Goal: Task Accomplishment & Management: Complete application form

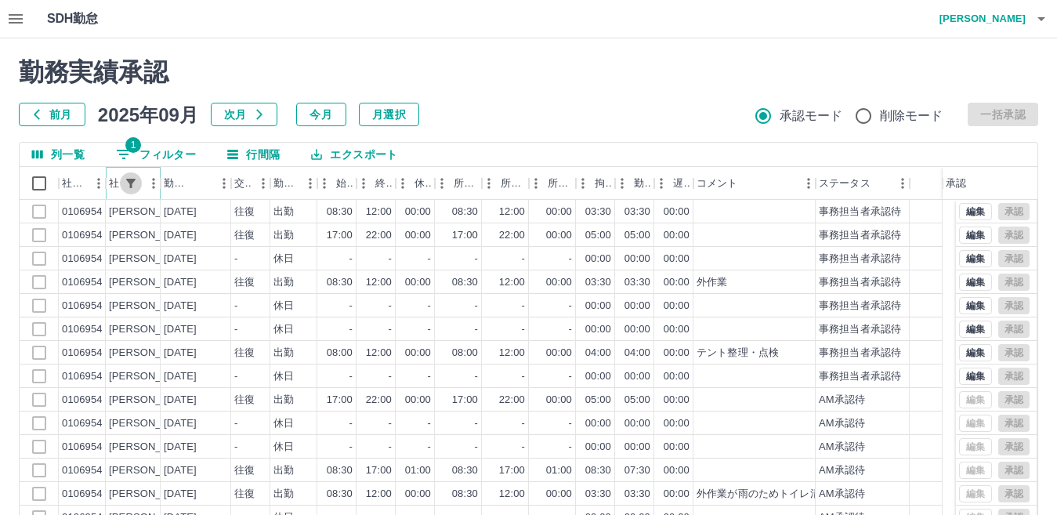
click at [132, 185] on icon "フィルター表示" at bounding box center [130, 183] width 9 height 9
select select "**********"
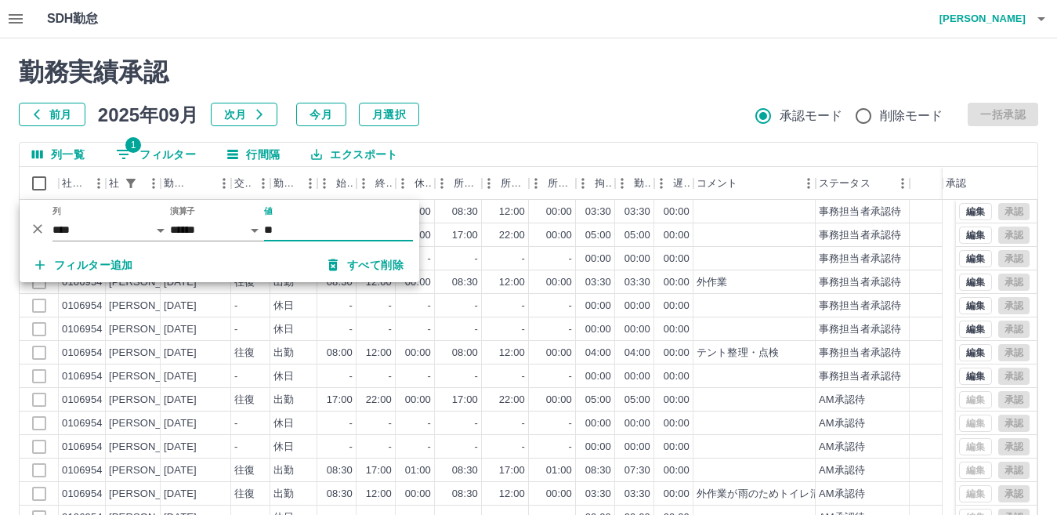
type input "*"
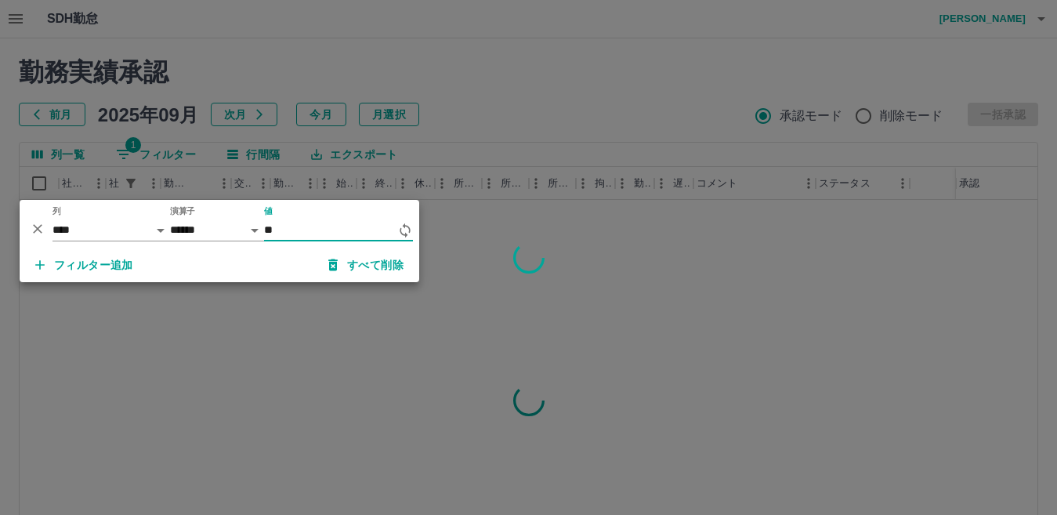
type input "*"
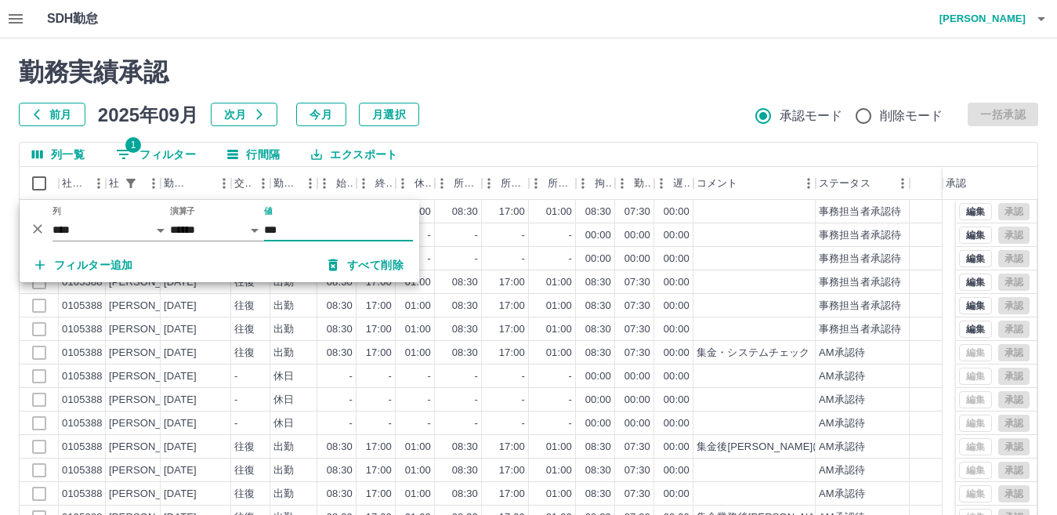
type input "***"
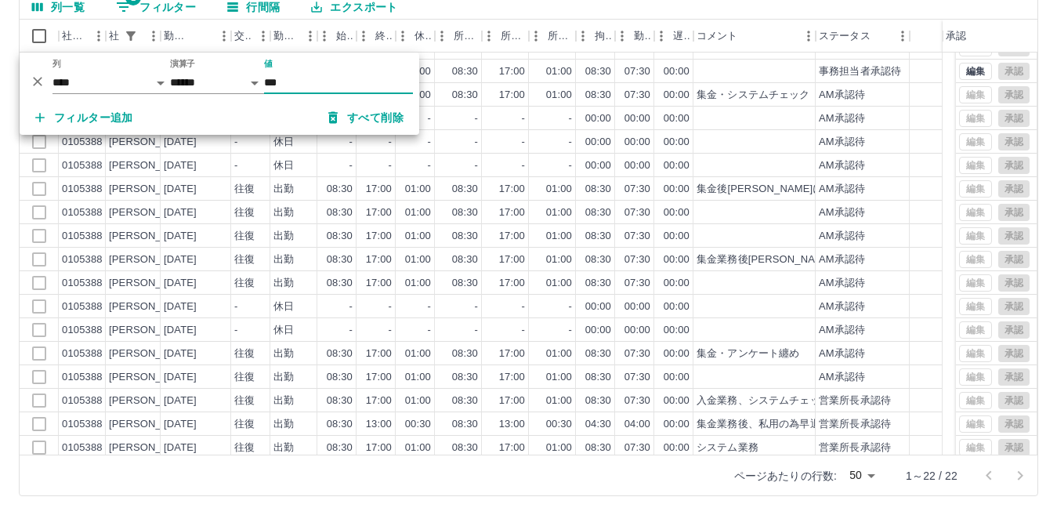
scroll to position [115, 0]
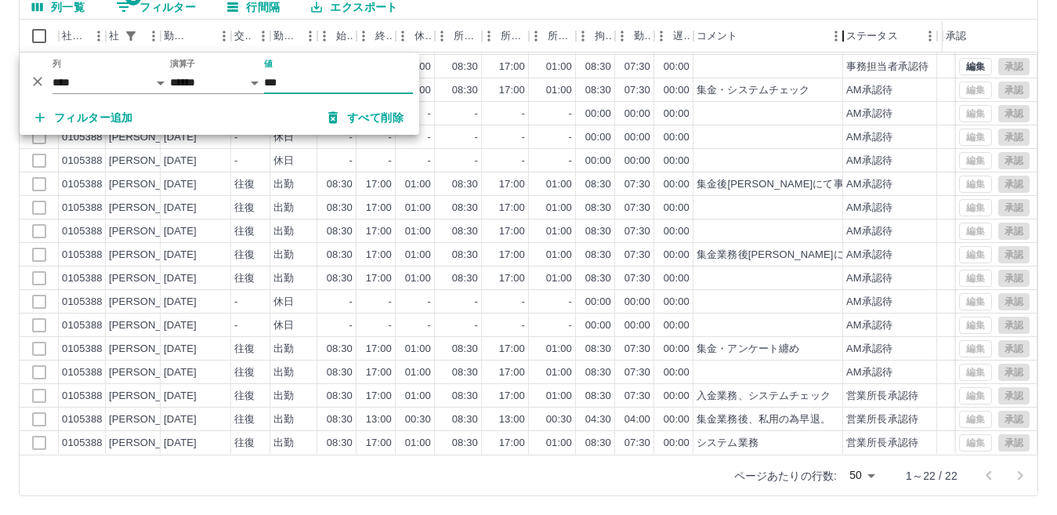
drag, startPoint x: 816, startPoint y: 40, endPoint x: 843, endPoint y: 38, distance: 27.5
click at [843, 38] on div "コメント" at bounding box center [843, 36] width 19 height 33
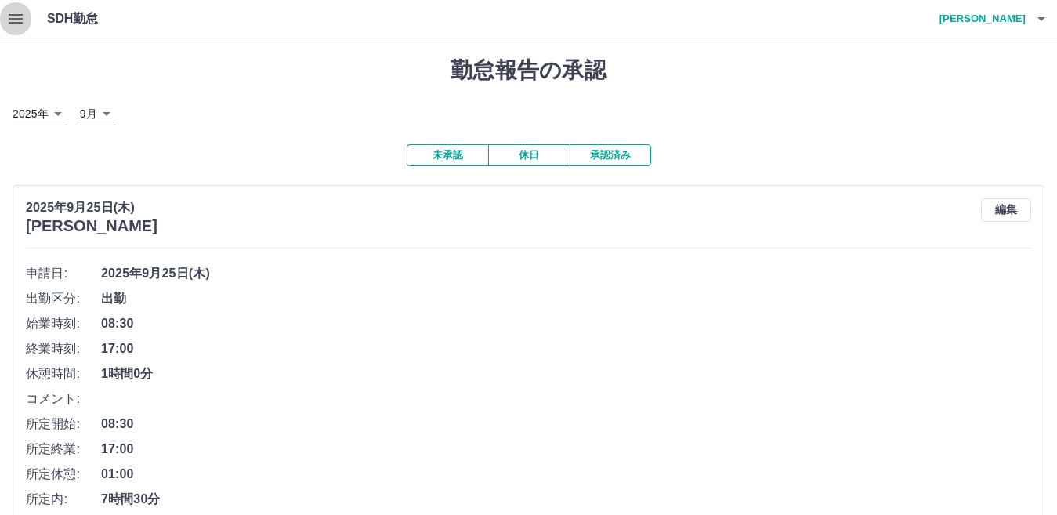
click at [8, 20] on icon "button" at bounding box center [15, 18] width 19 height 19
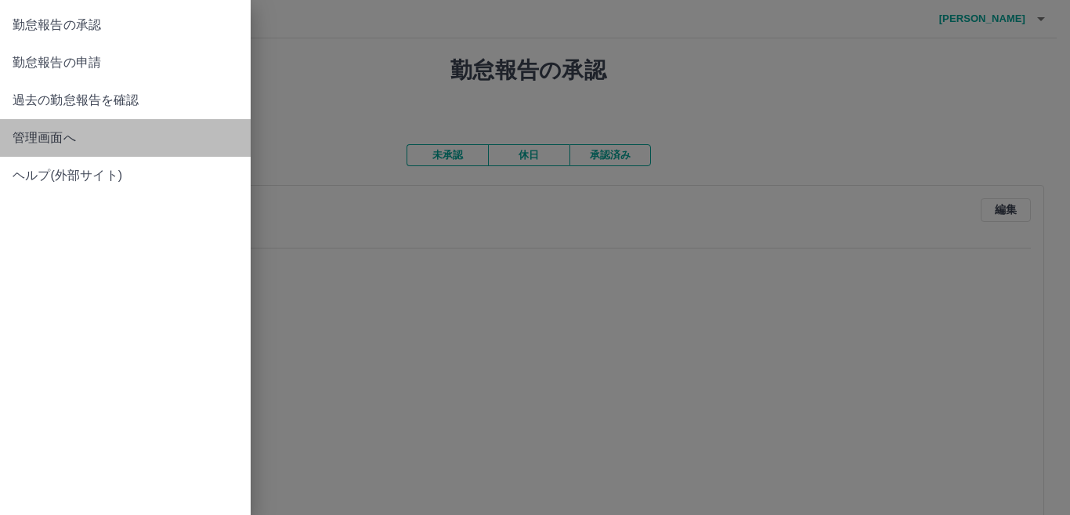
click at [45, 143] on span "管理画面へ" at bounding box center [126, 138] width 226 height 19
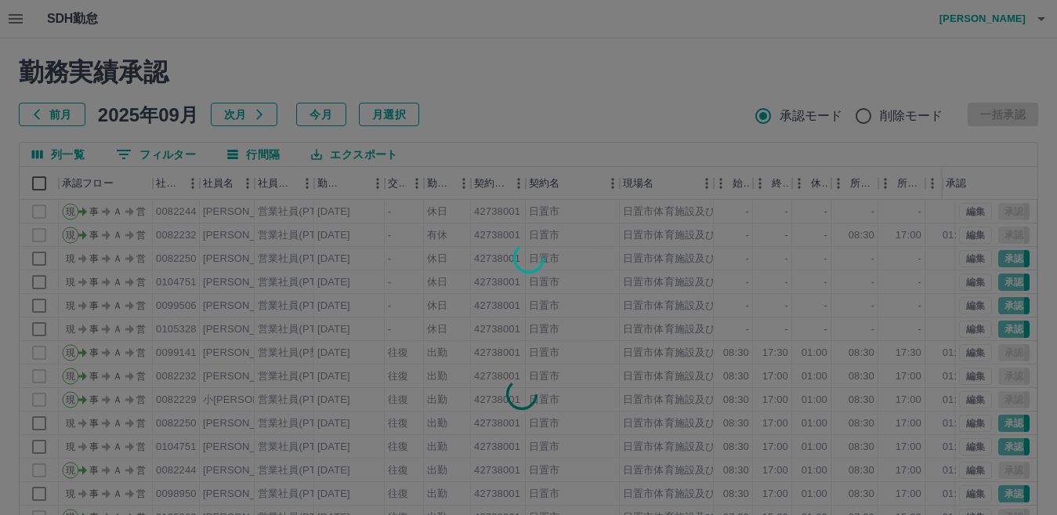
click at [544, 93] on div at bounding box center [528, 257] width 1057 height 515
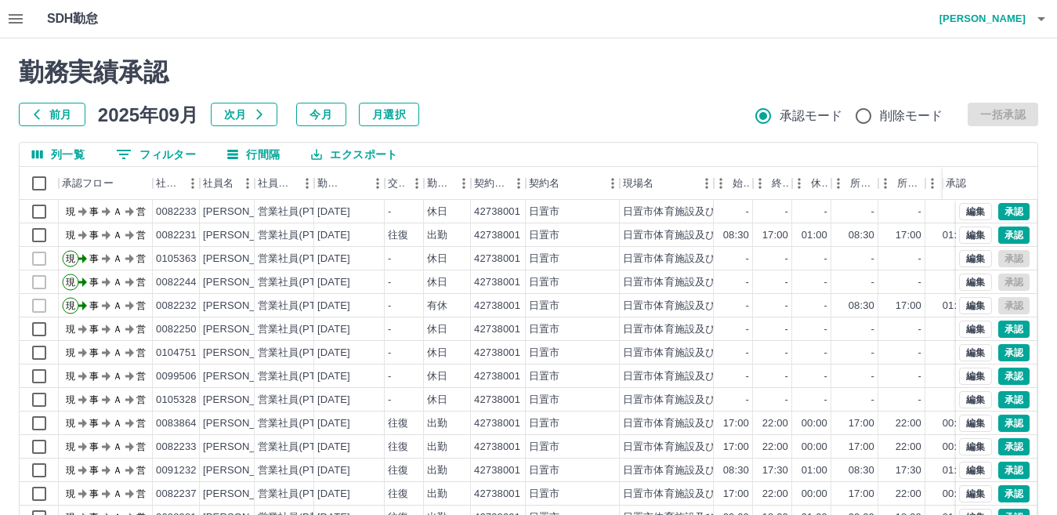
click at [25, 27] on button "button" at bounding box center [15, 19] width 31 height 38
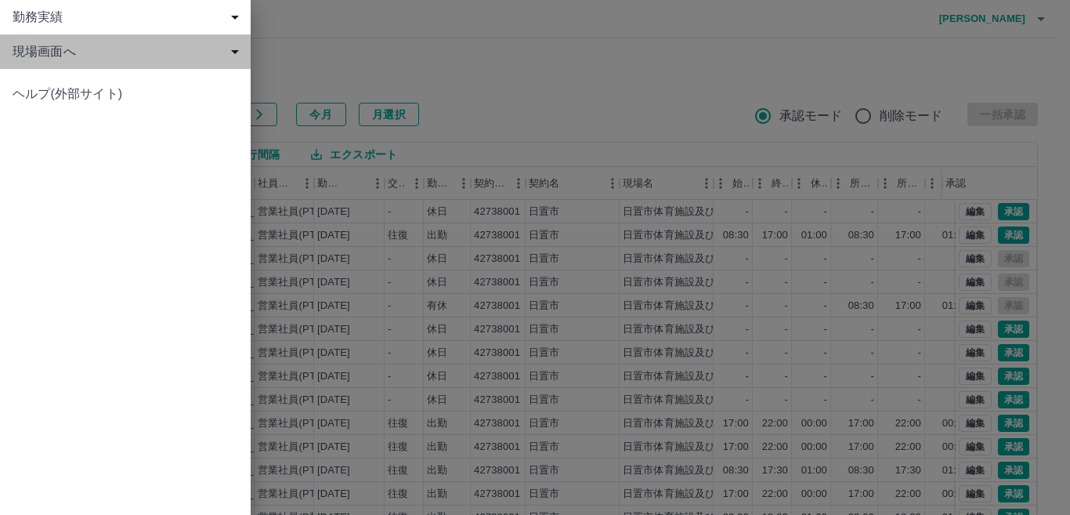
click at [35, 53] on span "現場画面へ" at bounding box center [129, 51] width 232 height 19
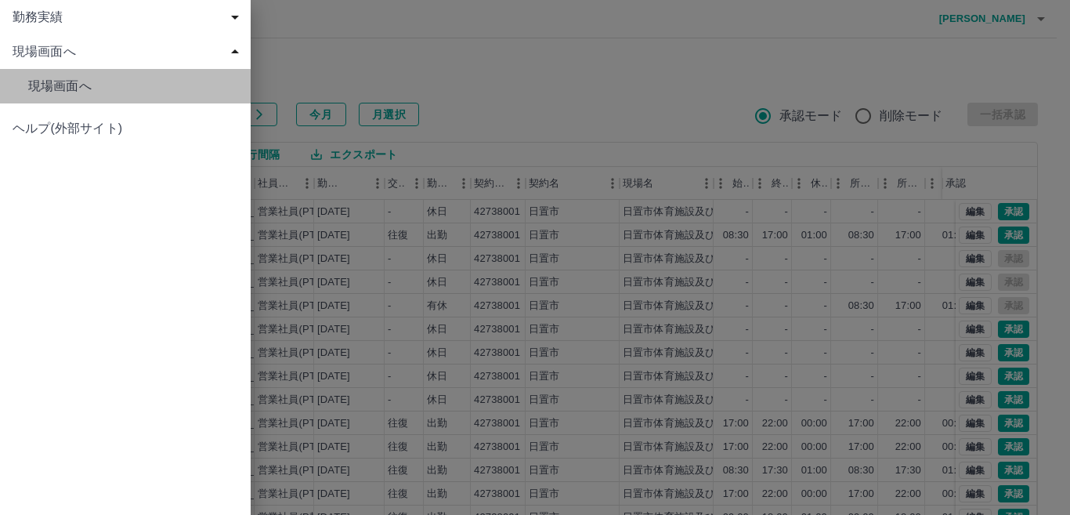
click at [51, 92] on span "現場画面へ" at bounding box center [133, 86] width 210 height 19
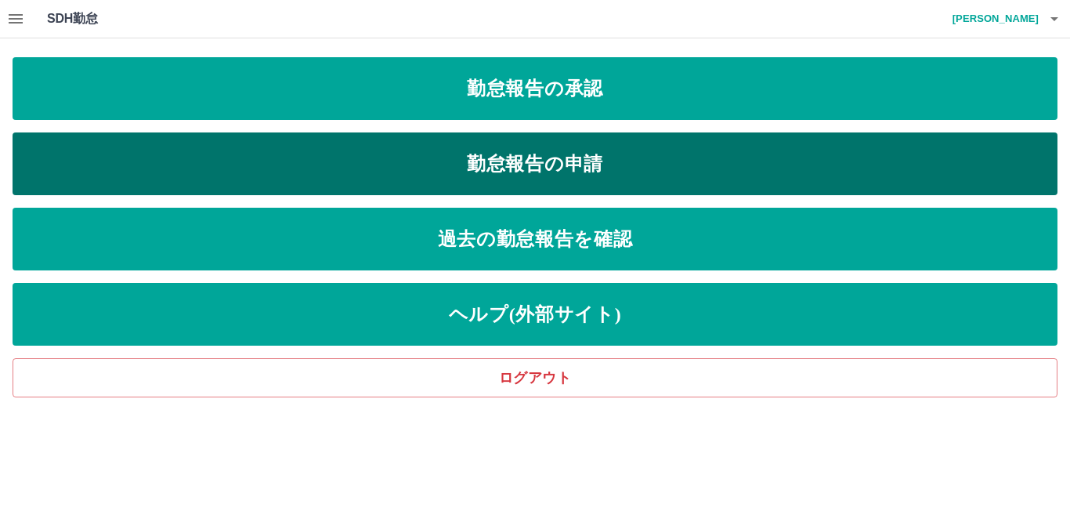
click at [571, 172] on link "勤怠報告の申請" at bounding box center [535, 163] width 1045 height 63
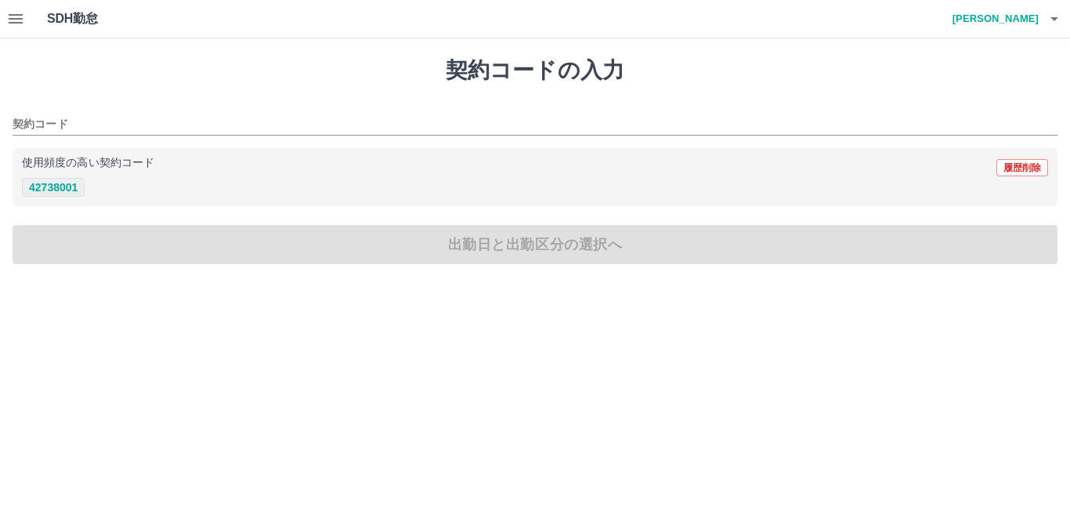
click at [60, 190] on button "42738001" at bounding box center [53, 187] width 63 height 19
type input "********"
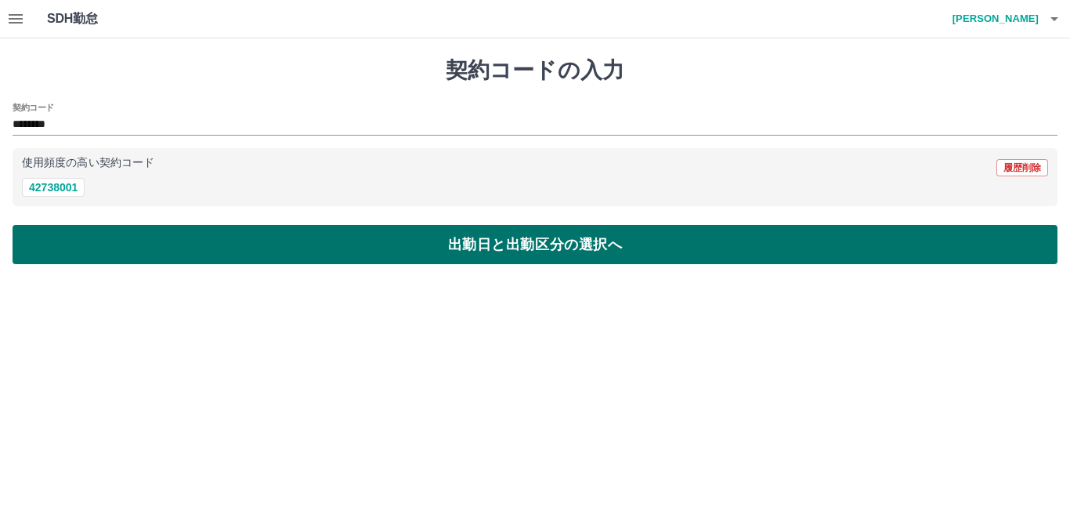
click at [353, 241] on button "出勤日と出勤区分の選択へ" at bounding box center [535, 244] width 1045 height 39
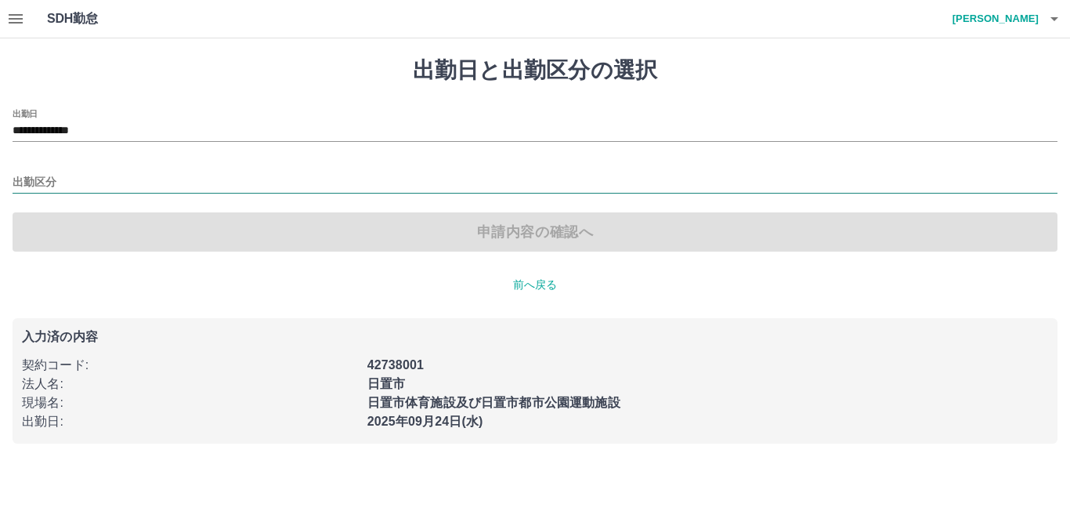
click at [209, 186] on input "出勤区分" at bounding box center [535, 183] width 1045 height 20
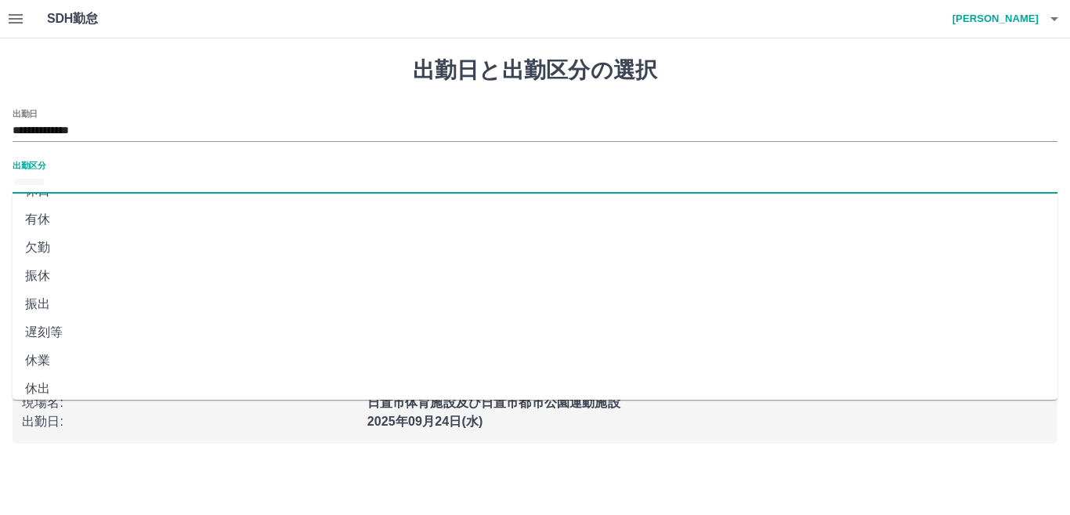
scroll to position [78, 0]
